Goal: Information Seeking & Learning: Learn about a topic

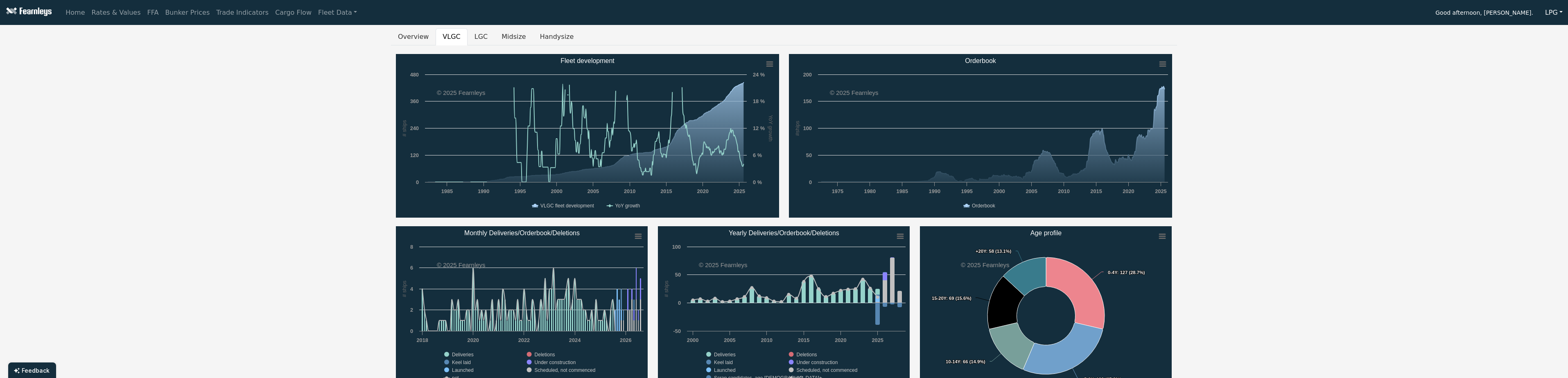
click at [1550, 9] on button "LPG" at bounding box center [1554, 12] width 29 height 16
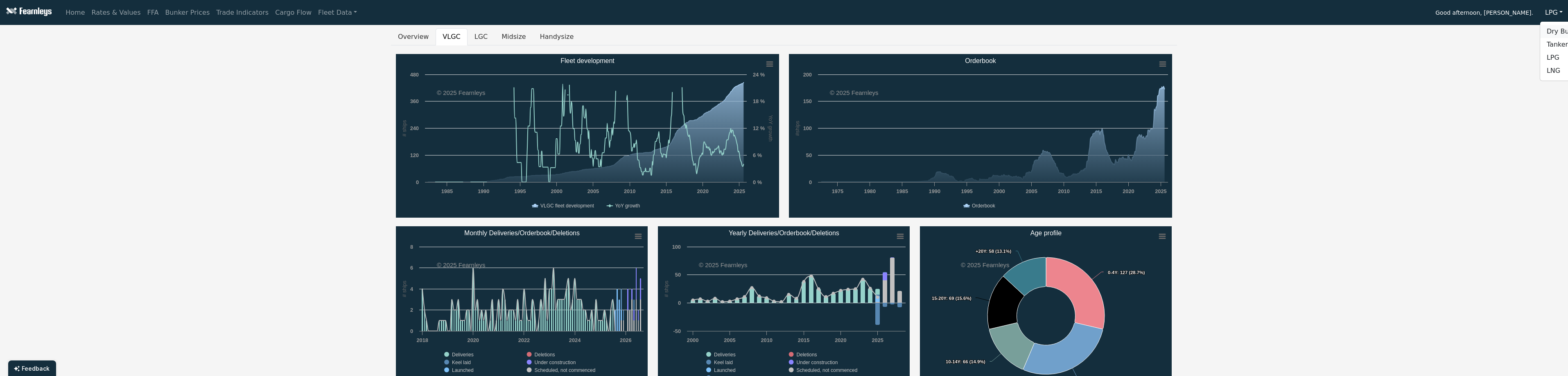
click at [1552, 28] on link "Dry Bulk" at bounding box center [1573, 31] width 64 height 13
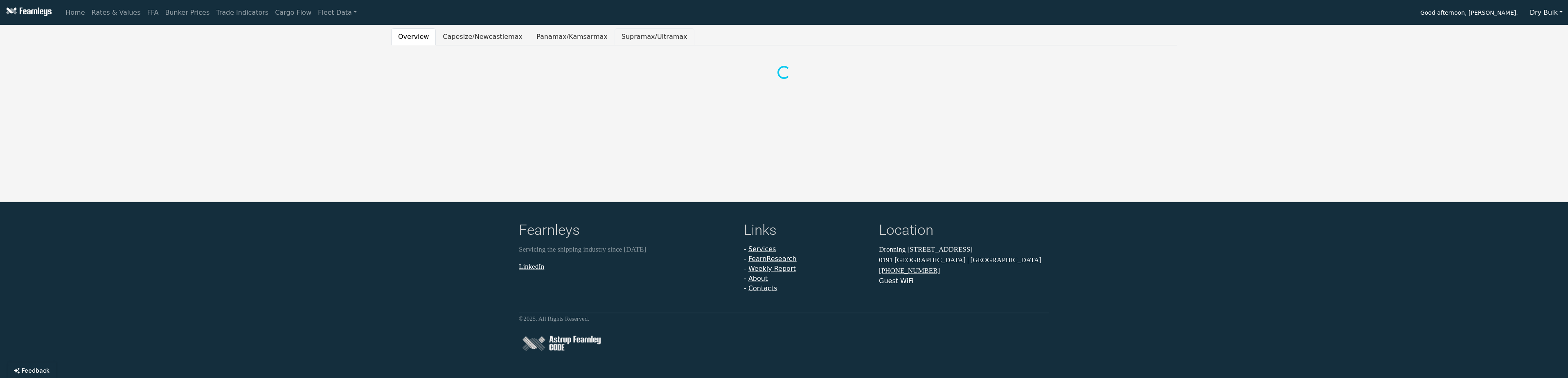
click at [622, 42] on button "Supramax/Ultramax" at bounding box center [654, 37] width 80 height 17
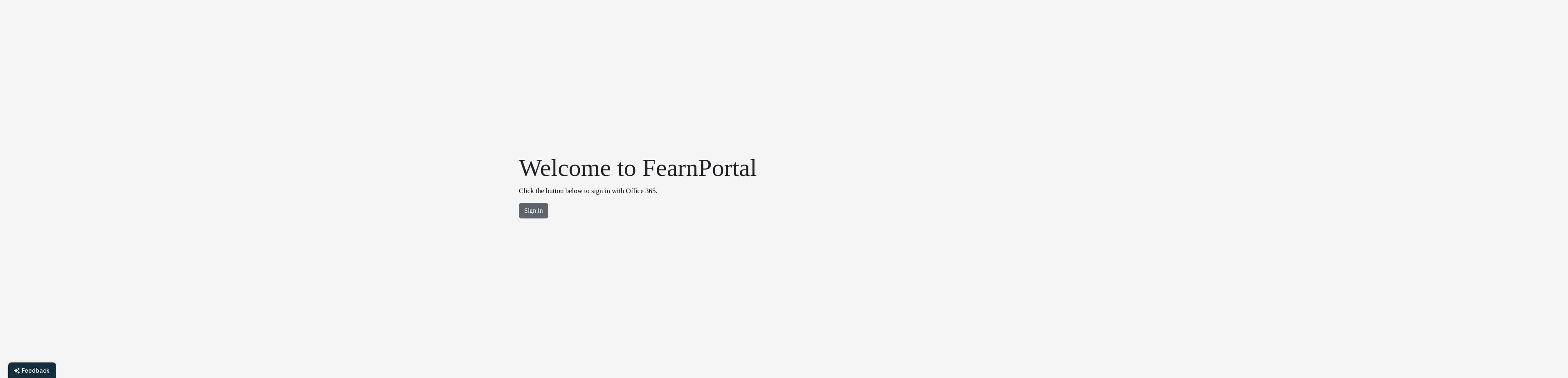
click at [532, 213] on button "Sign in" at bounding box center [533, 211] width 29 height 16
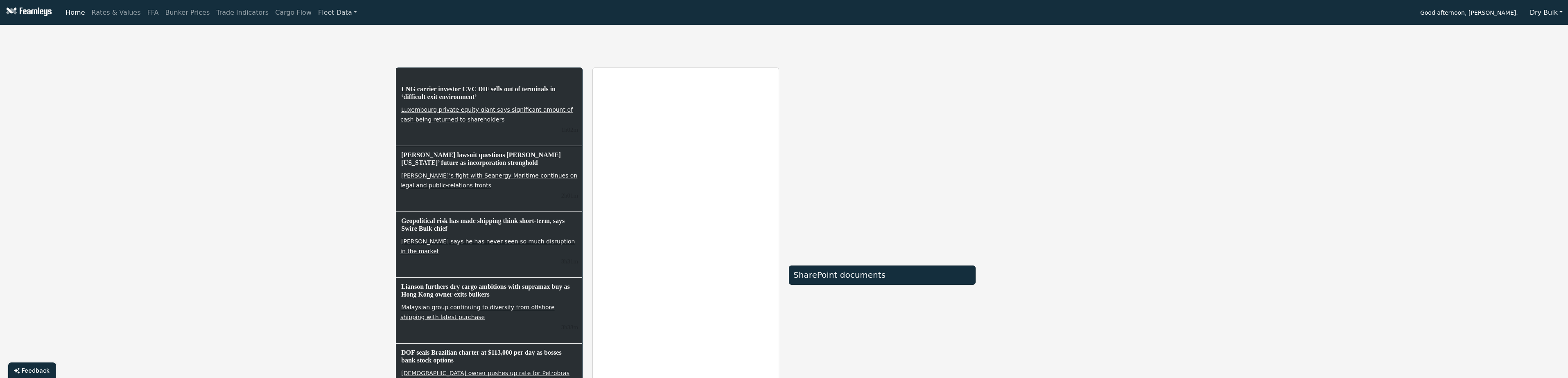
click at [315, 16] on link "Fleet Data" at bounding box center [337, 13] width 45 height 17
click at [322, 33] on link "Fleet Stats" at bounding box center [348, 35] width 52 height 17
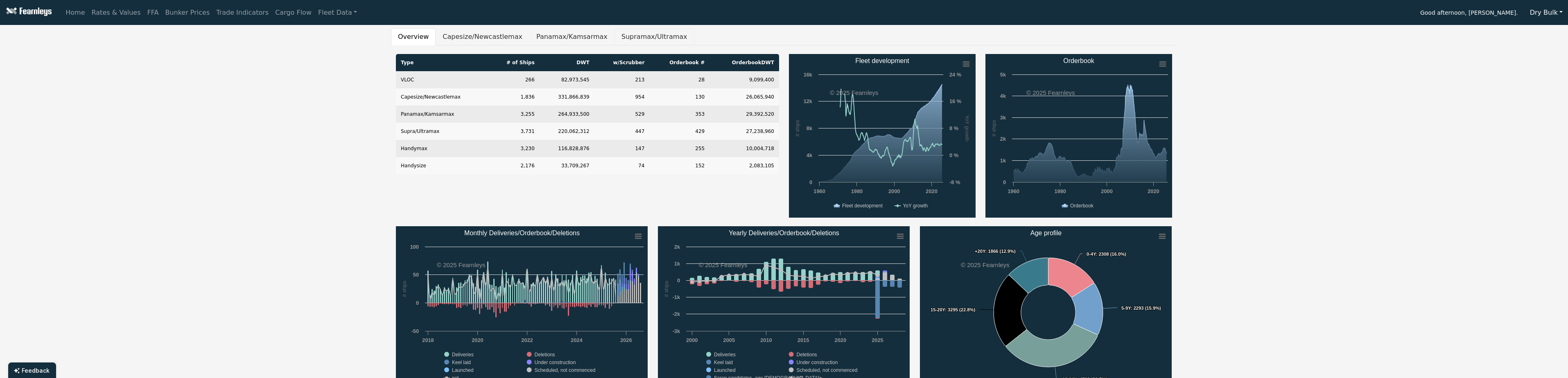
click at [654, 37] on button "Supramax/Ultramax" at bounding box center [654, 37] width 80 height 17
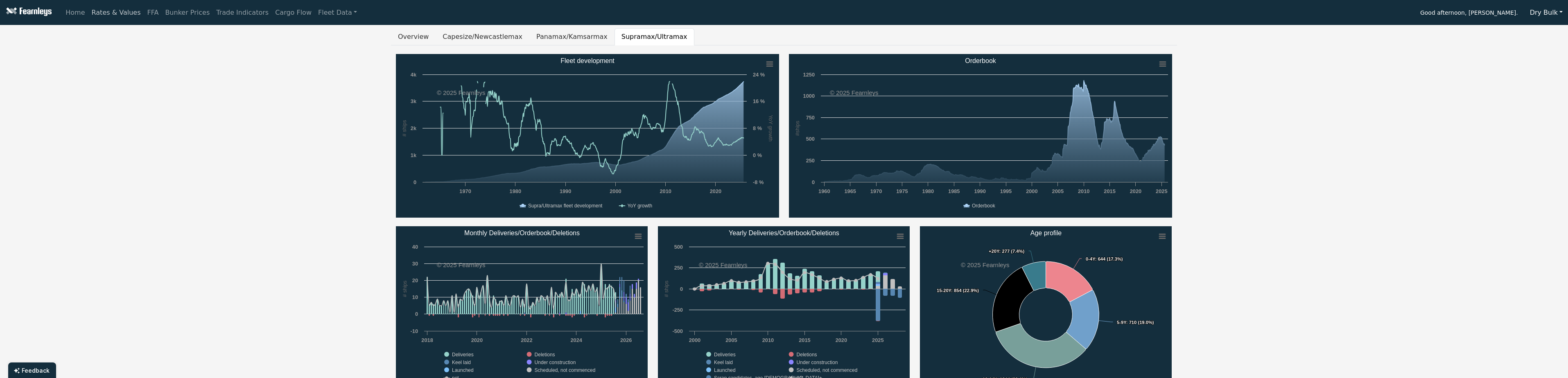
click at [111, 11] on link "Rates & Values" at bounding box center [116, 13] width 56 height 17
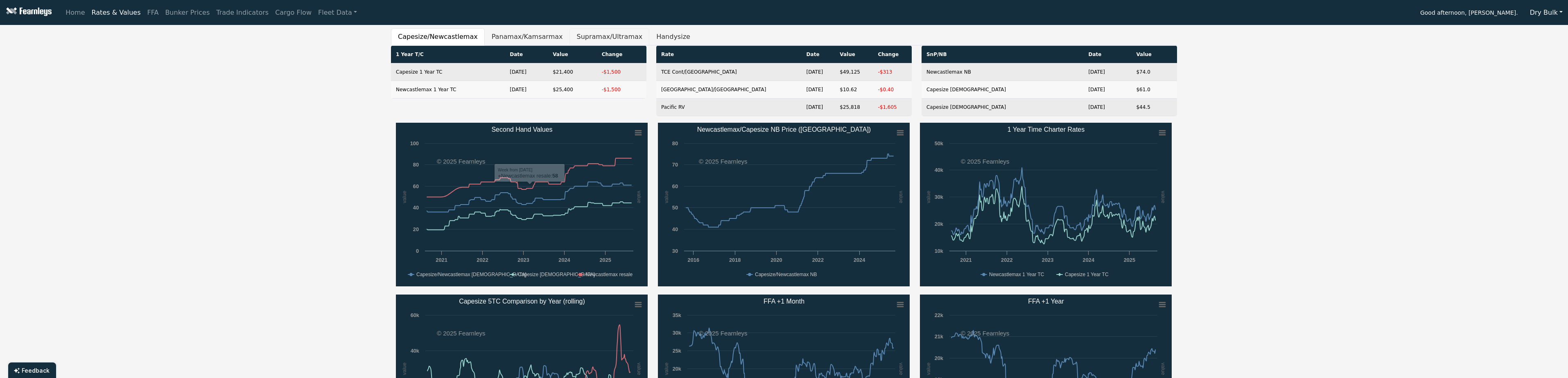
click at [588, 30] on button "Supramax/Ultramax" at bounding box center [609, 37] width 80 height 17
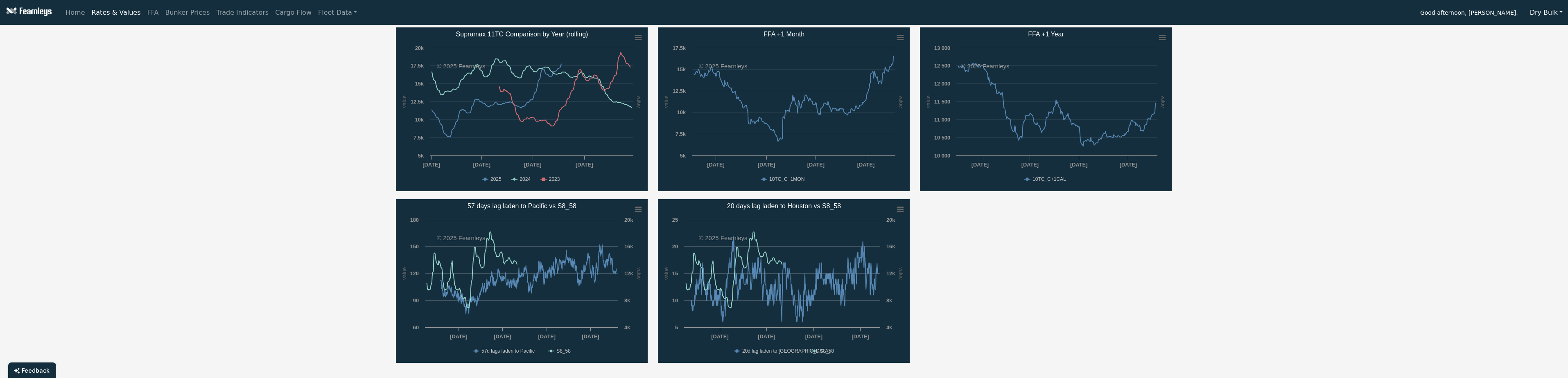
scroll to position [287, 0]
